Goal: Task Accomplishment & Management: Complete application form

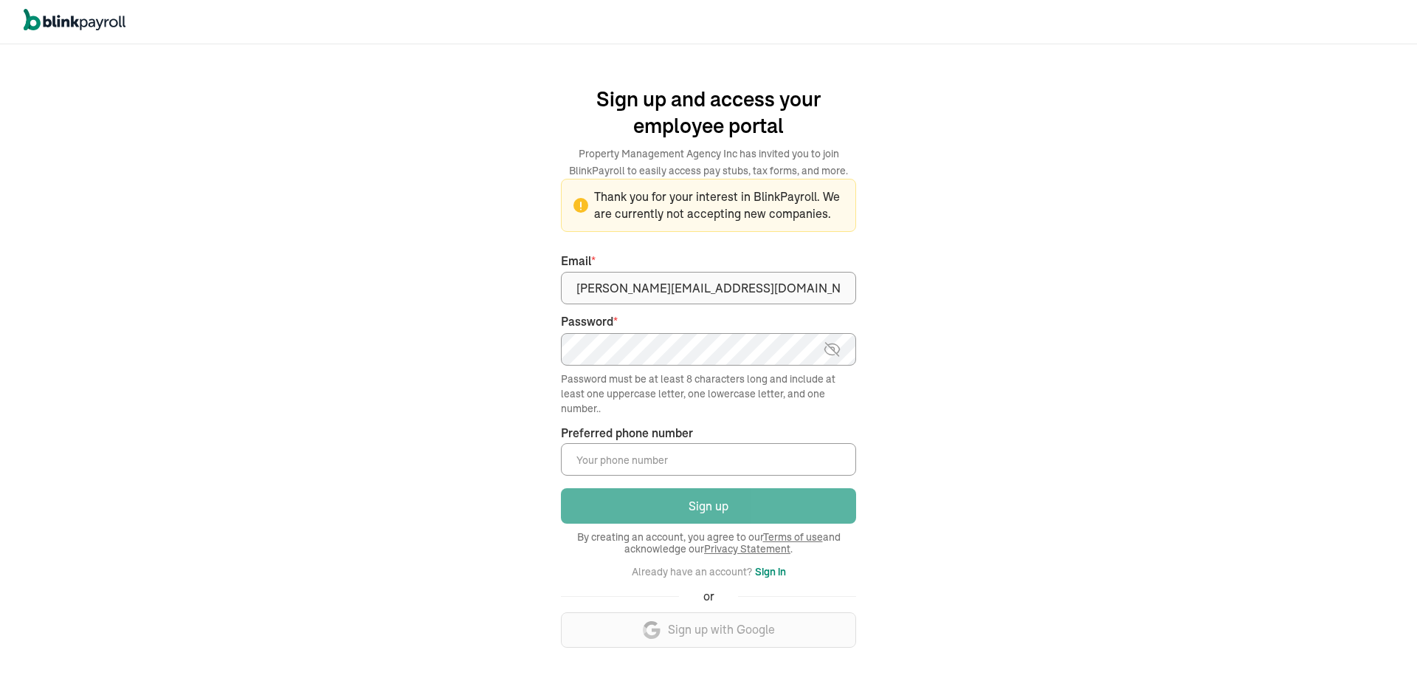
click at [841, 349] on img at bounding box center [832, 349] width 18 height 18
click at [670, 446] on input "Preferred phone number *" at bounding box center [708, 459] width 295 height 32
type input "("
type input "(541) 272-9435"
click at [839, 353] on img at bounding box center [832, 349] width 18 height 18
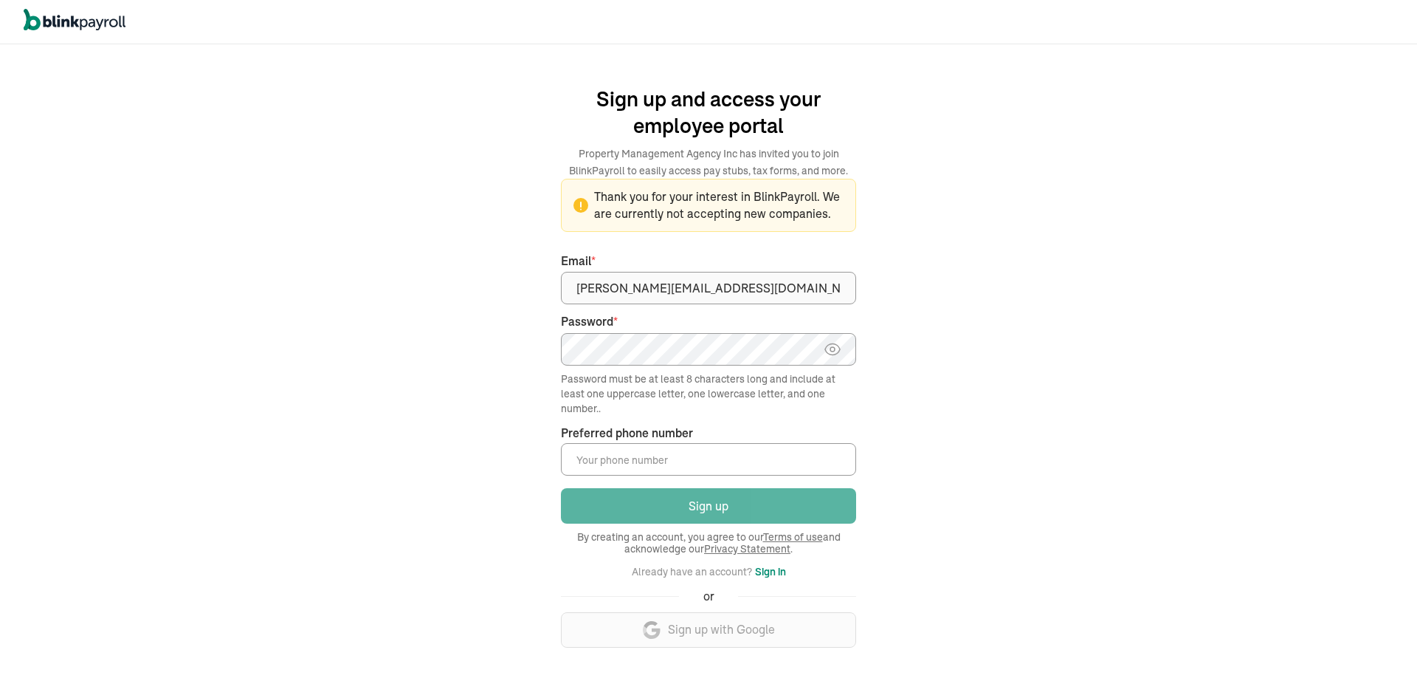
click at [643, 452] on input "Preferred phone number *" at bounding box center [708, 459] width 295 height 32
type input "(541) 272-9435"
click at [1023, 401] on div "We handle it all. Payroll and taxes, fully automated. Back Forgot your password…" at bounding box center [708, 370] width 1417 height 653
drag, startPoint x: 665, startPoint y: 481, endPoint x: 715, endPoint y: 455, distance: 56.1
click at [675, 475] on form "Sign up and access your employee portal Property Management Agency Inc has invi…" at bounding box center [708, 371] width 295 height 600
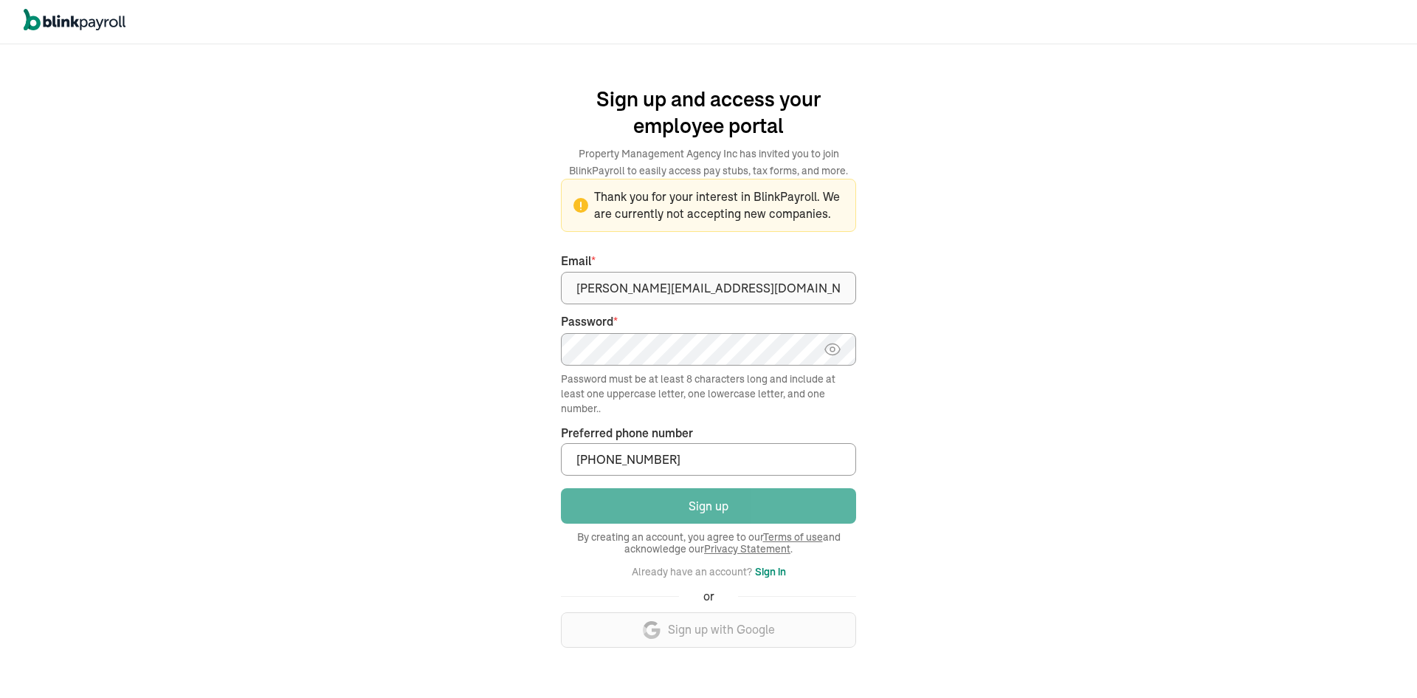
click at [715, 455] on input "(541) 272-9435" at bounding box center [708, 459] width 295 height 32
click at [839, 455] on input "Preferred phone number *" at bounding box center [708, 459] width 295 height 32
type input "(541) 272-9443"
click at [800, 536] on link "Terms of use" at bounding box center [793, 536] width 60 height 13
click at [767, 571] on button "Sign in" at bounding box center [770, 571] width 31 height 18
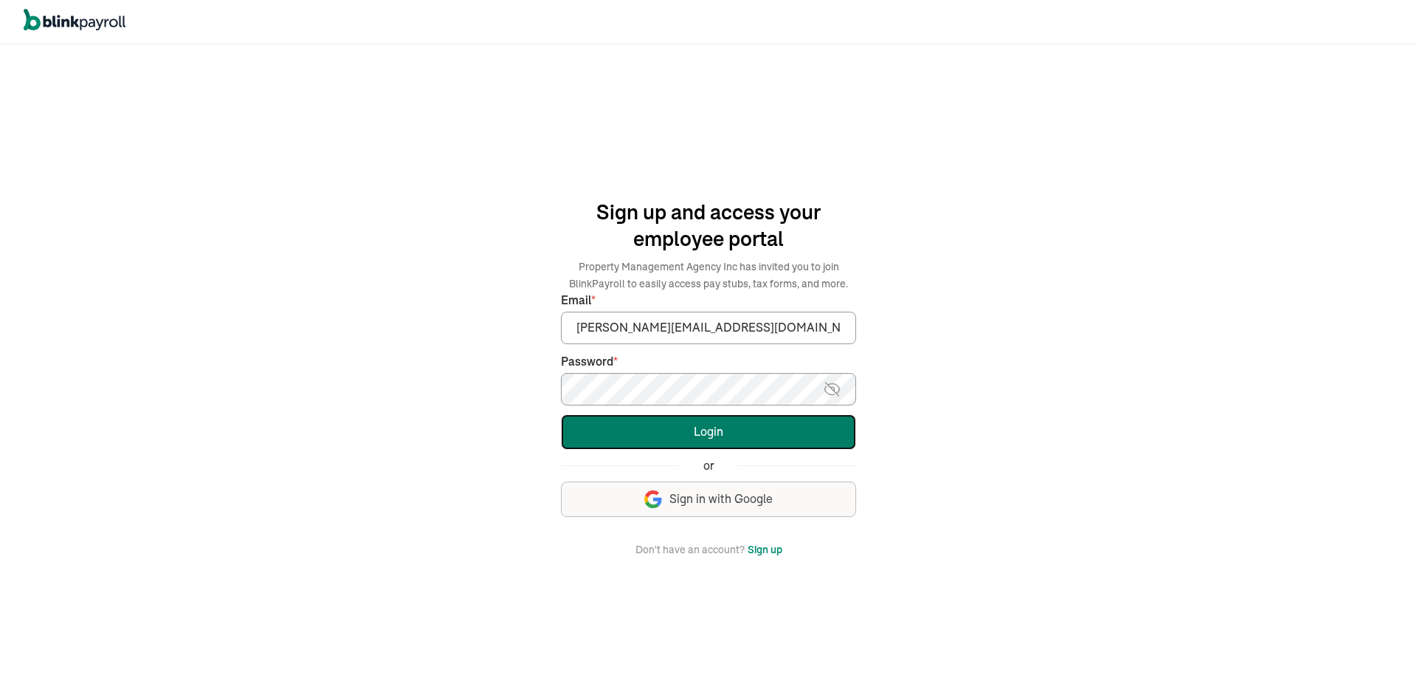
click at [625, 414] on button "Login" at bounding box center [708, 431] width 295 height 35
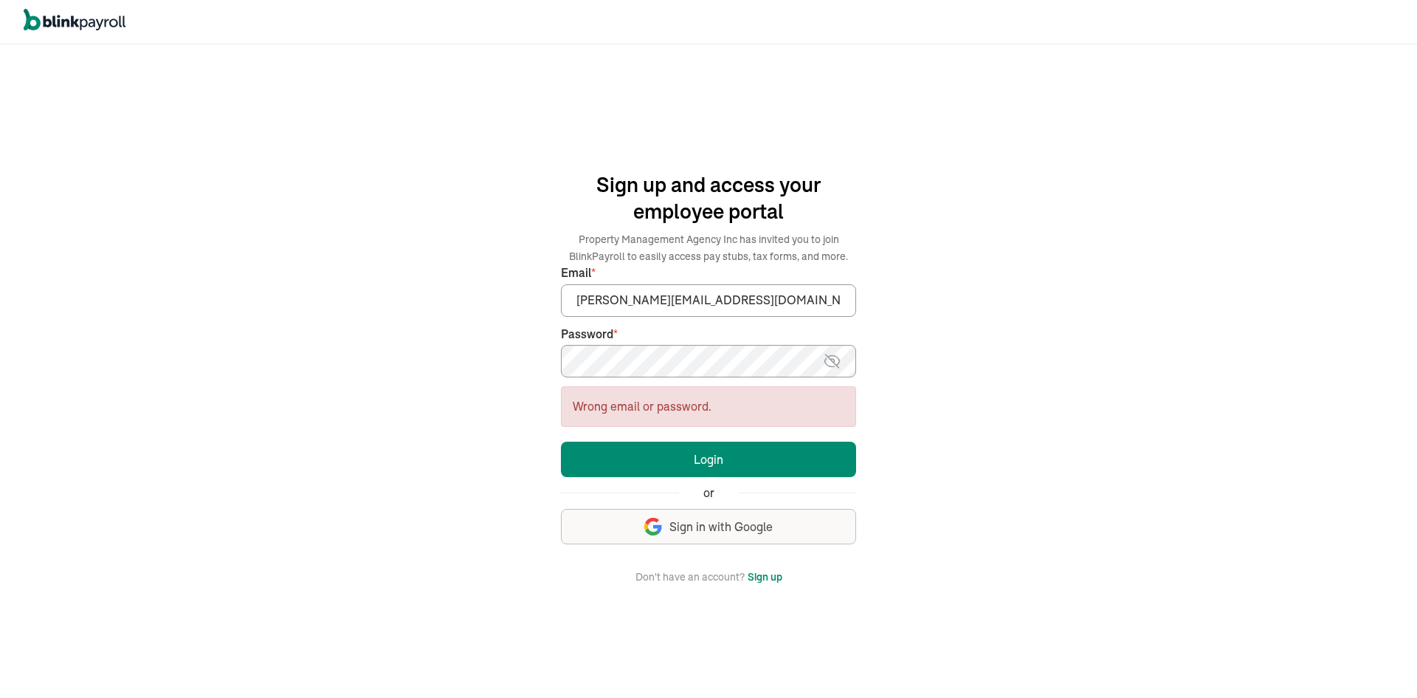
click at [760, 580] on button "Sign up" at bounding box center [765, 577] width 35 height 18
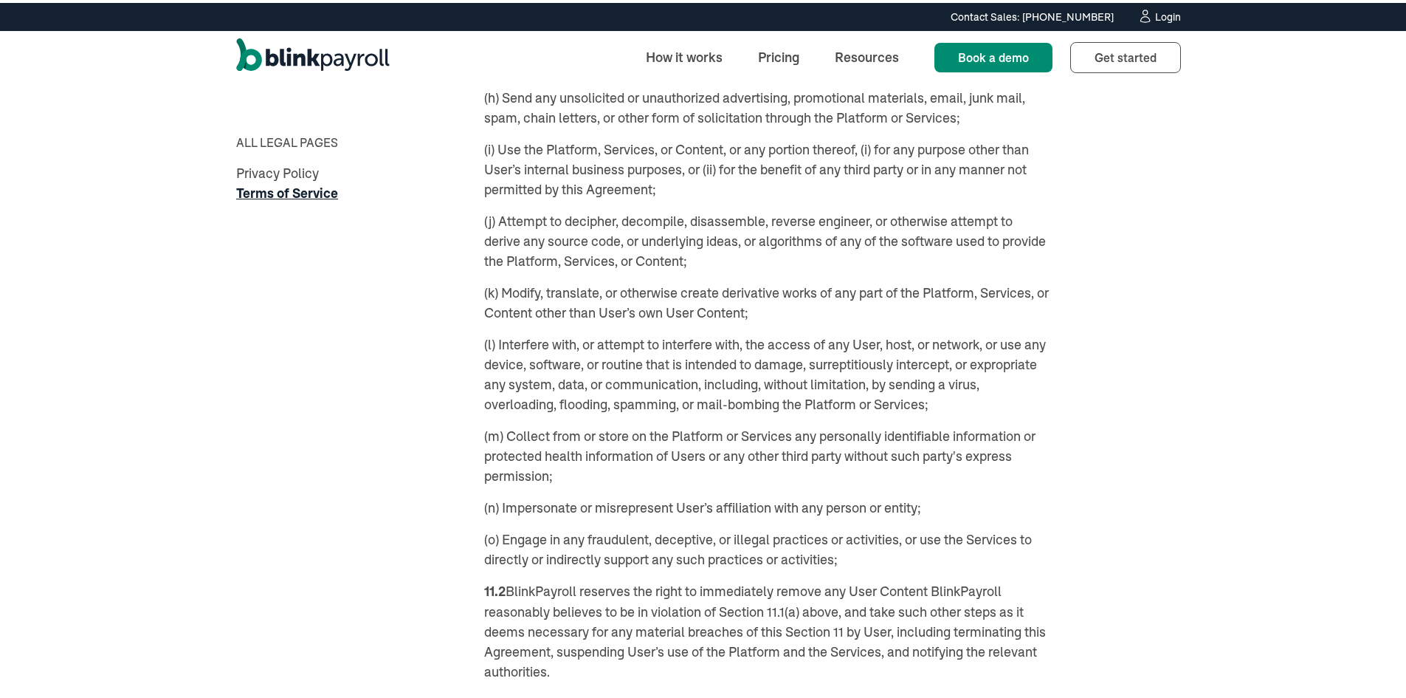
scroll to position [7308, 0]
